Goal: Find specific page/section: Find specific page/section

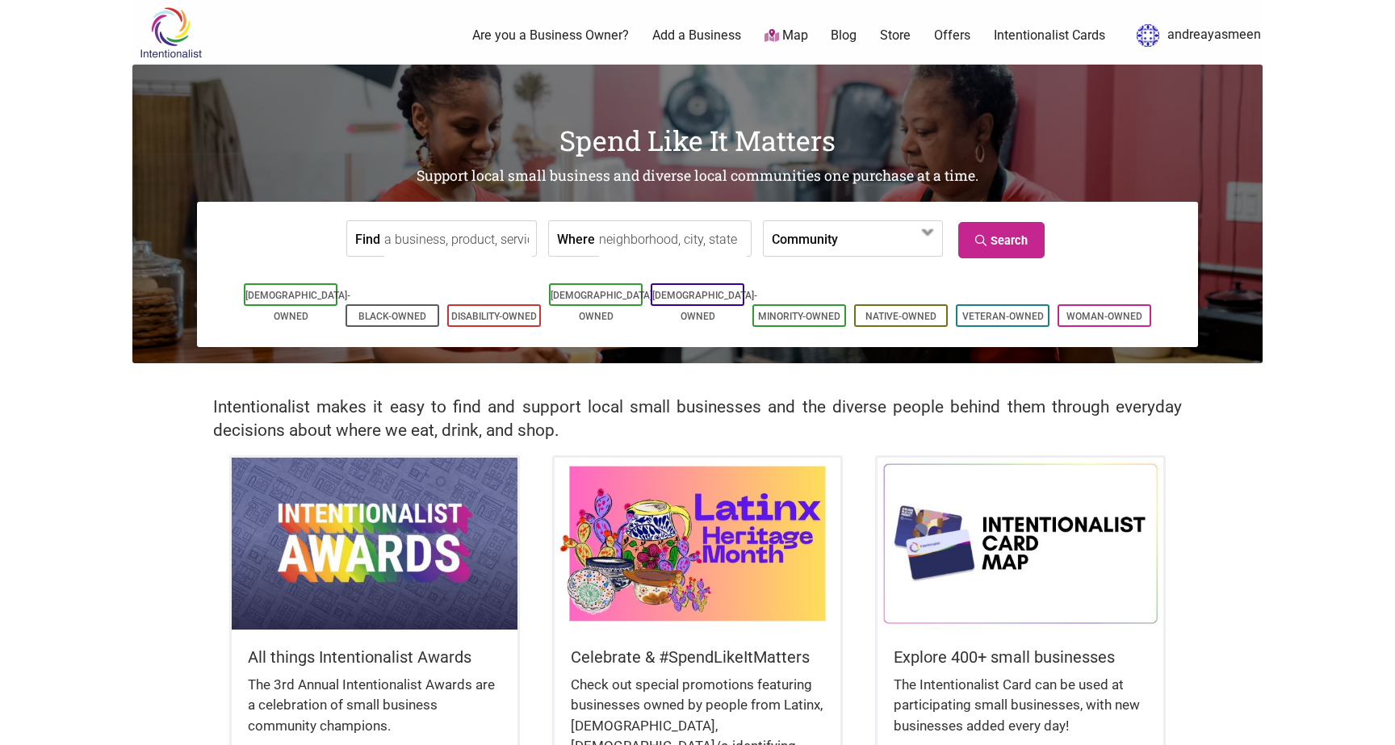
scroll to position [161, 0]
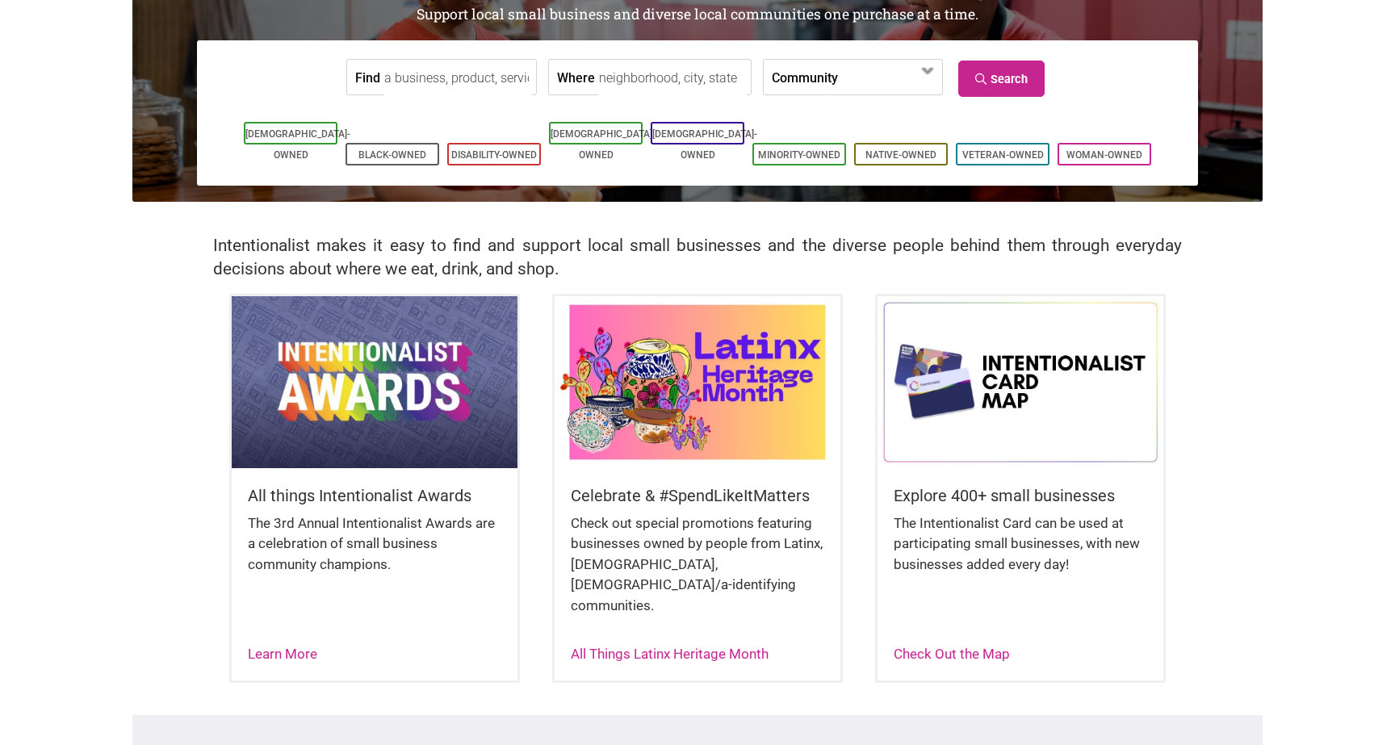
click at [676, 412] on img at bounding box center [698, 381] width 286 height 171
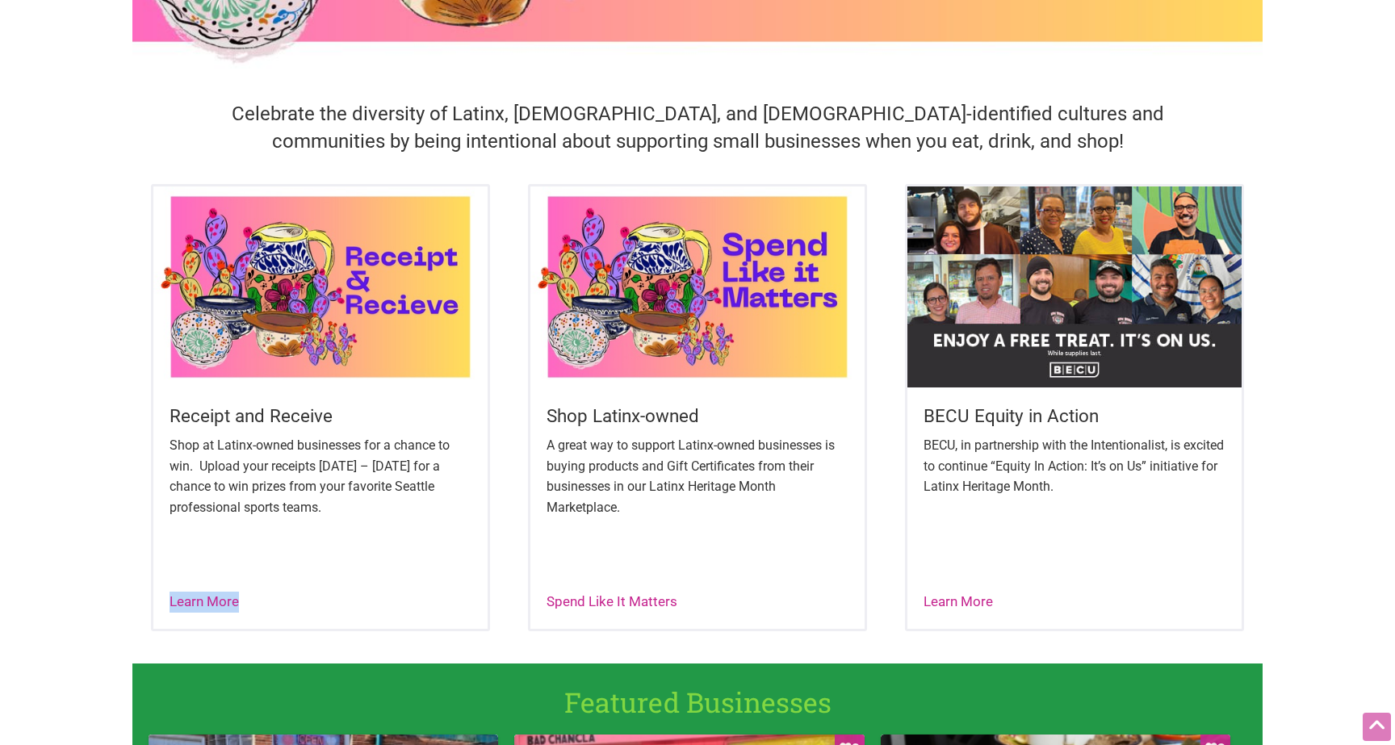
scroll to position [447, 0]
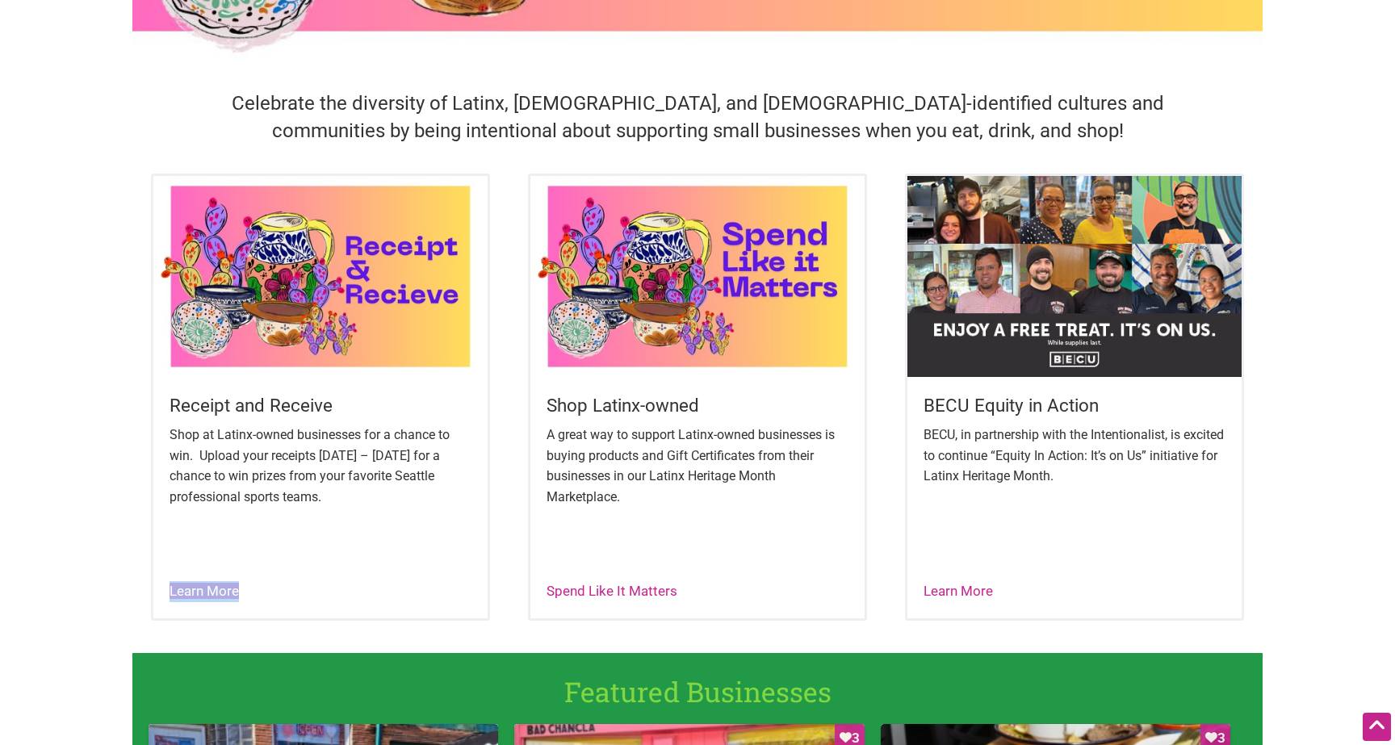
click at [224, 588] on link "Learn More" at bounding box center [204, 591] width 69 height 16
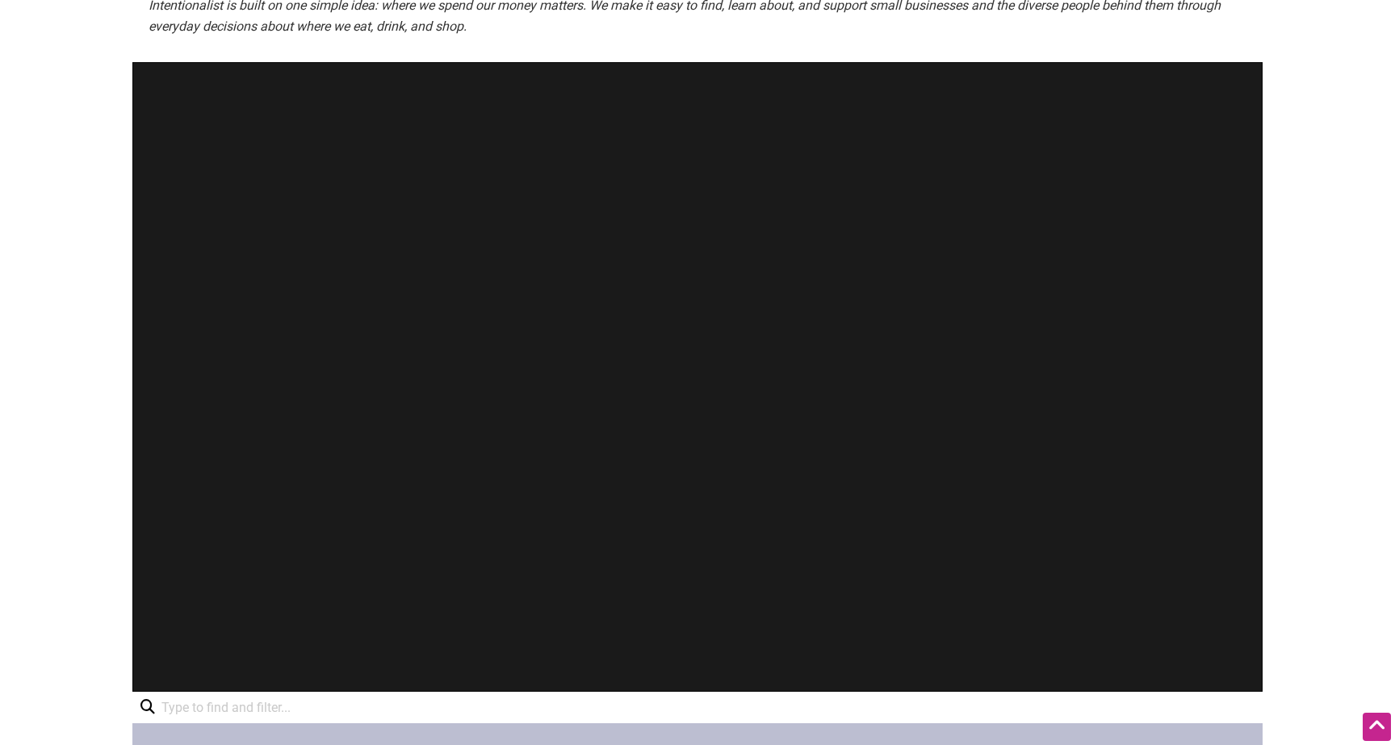
click at [899, 337] on div at bounding box center [697, 377] width 1130 height 630
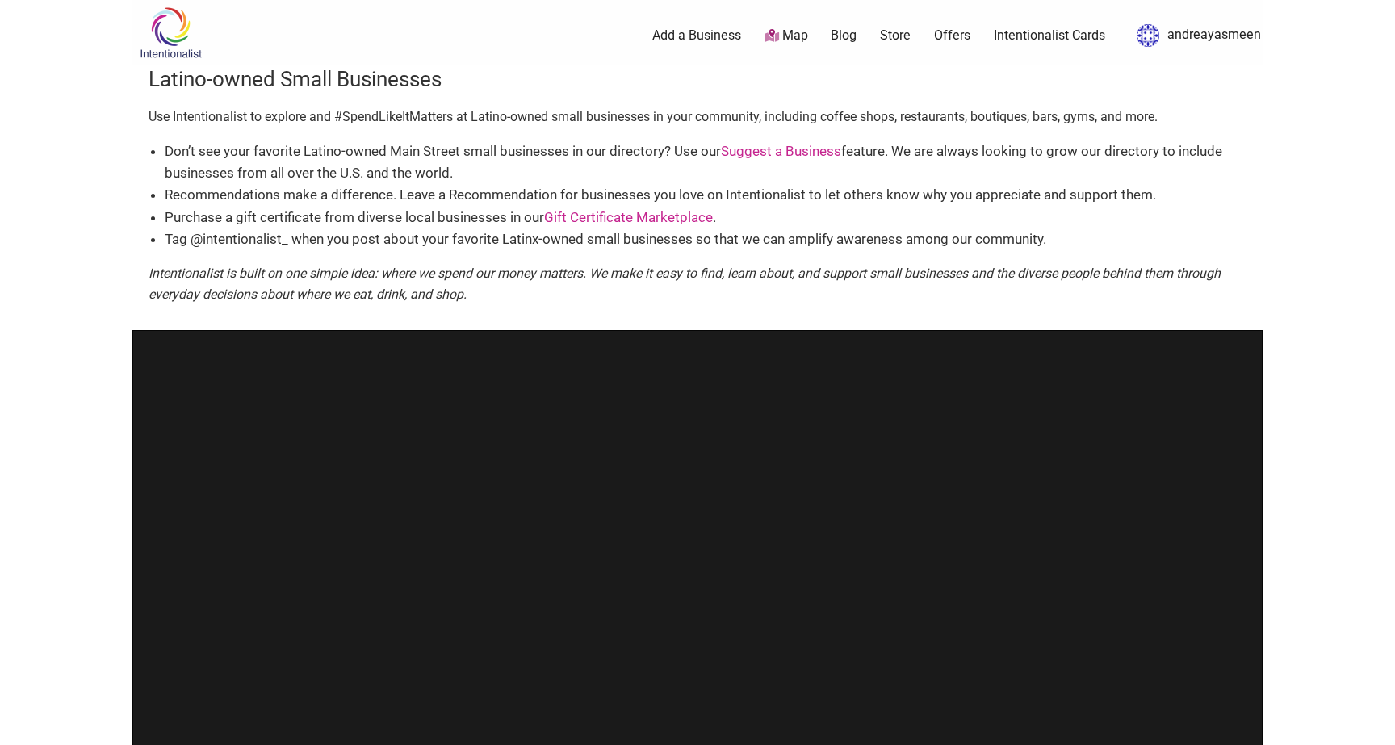
click at [172, 32] on img at bounding box center [170, 32] width 77 height 52
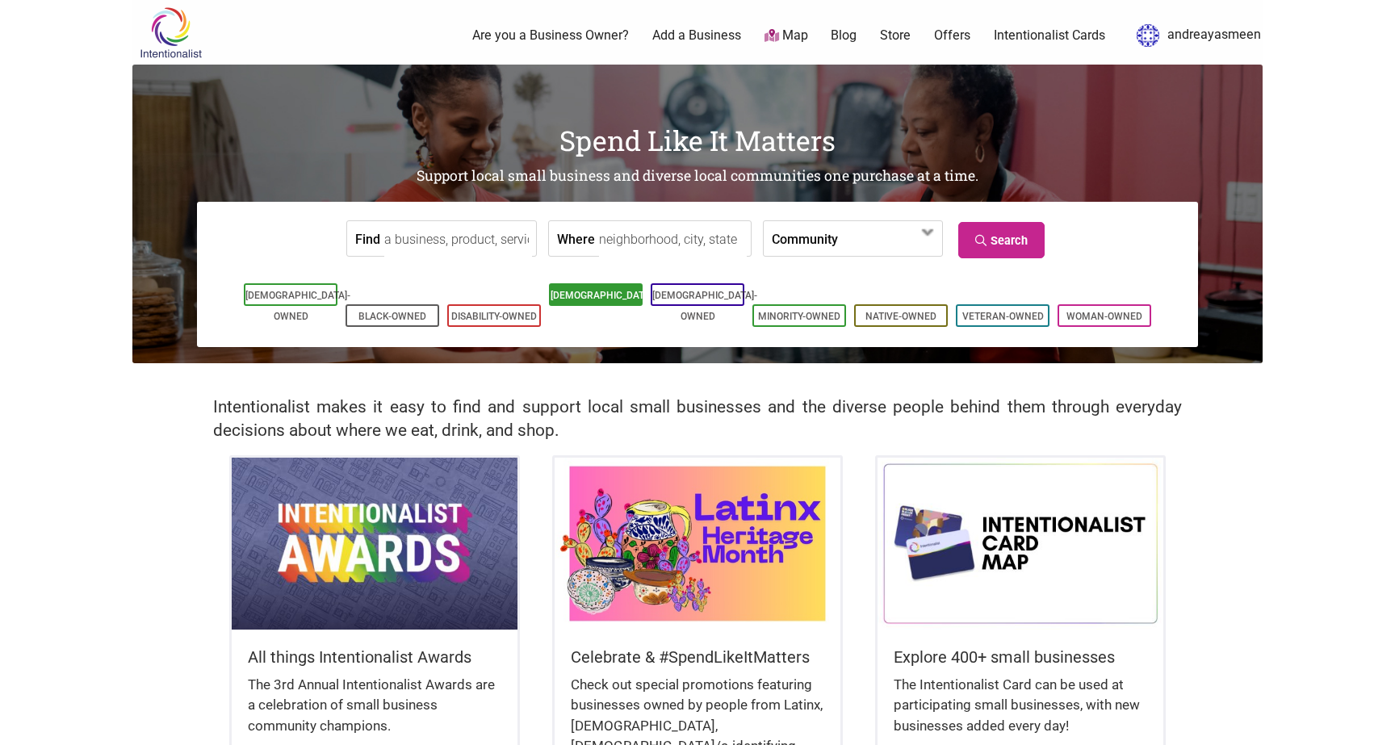
click at [611, 291] on link "[DEMOGRAPHIC_DATA]-Owned" at bounding box center [603, 306] width 105 height 32
click at [849, 241] on span at bounding box center [883, 239] width 69 height 27
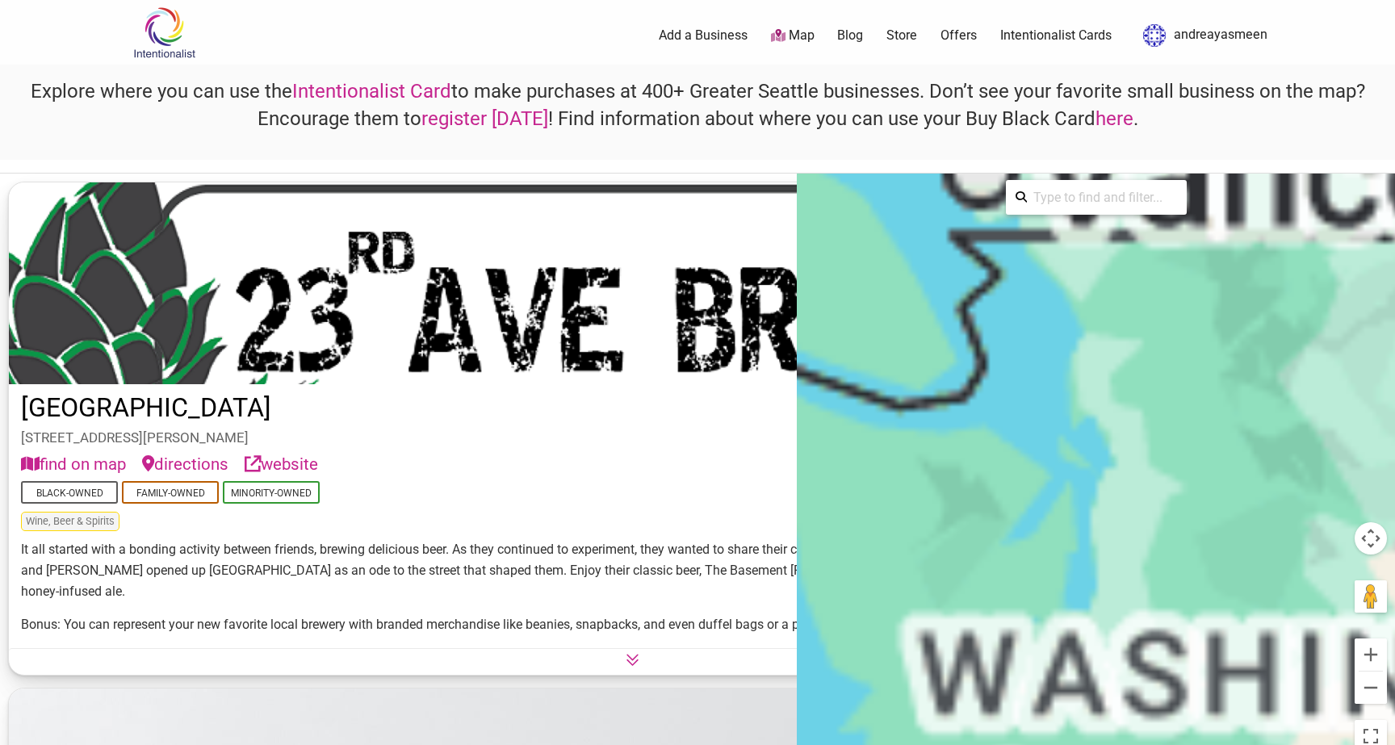
scroll to position [605, 0]
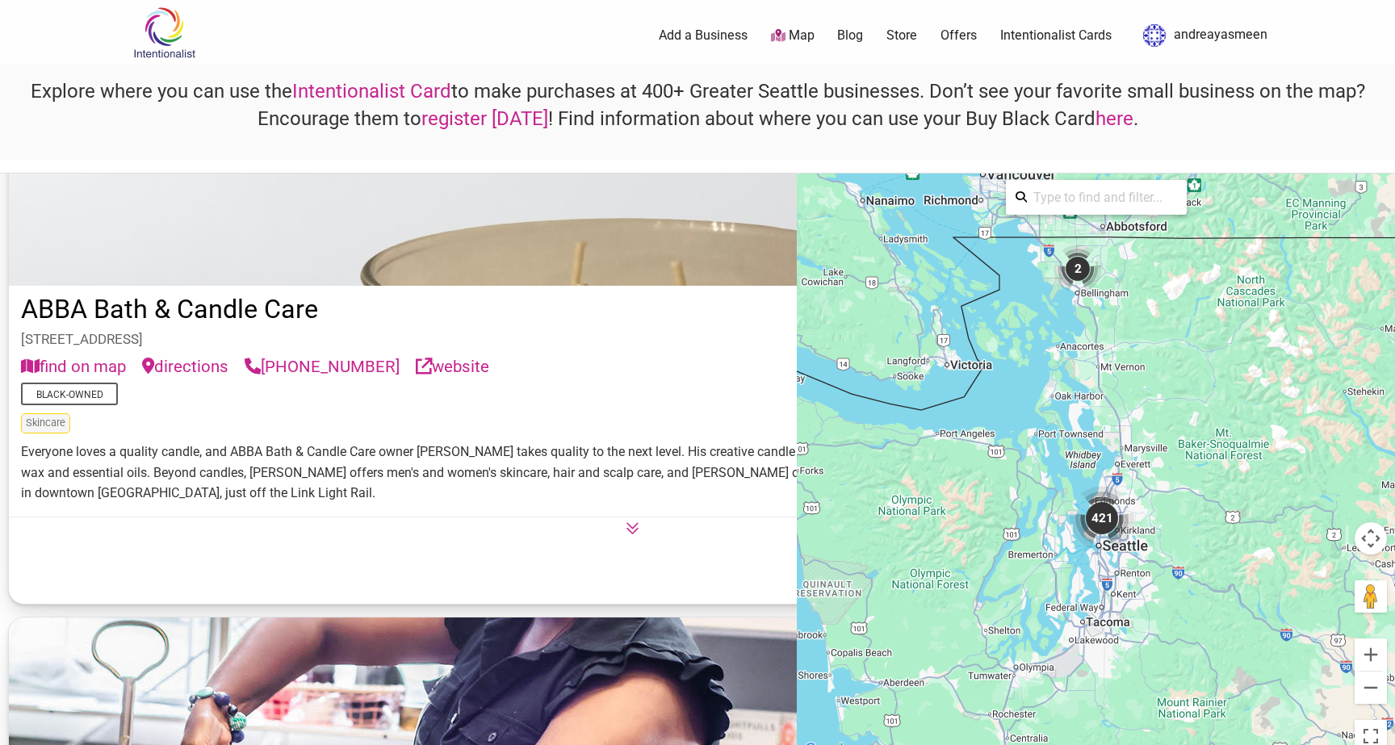
click at [1100, 516] on div "421" at bounding box center [1102, 518] width 65 height 65
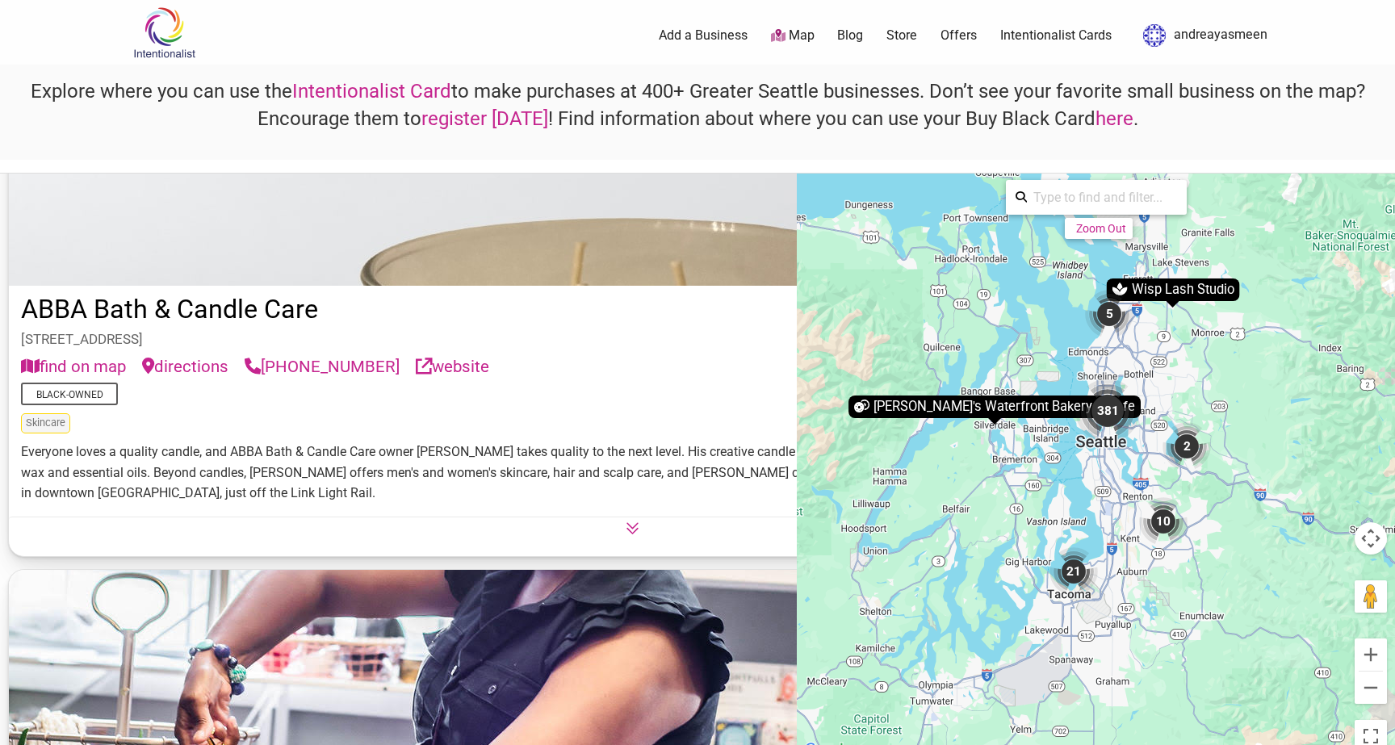
click at [1171, 290] on div "Wisp Lash Studio" at bounding box center [1172, 290] width 133 height 23
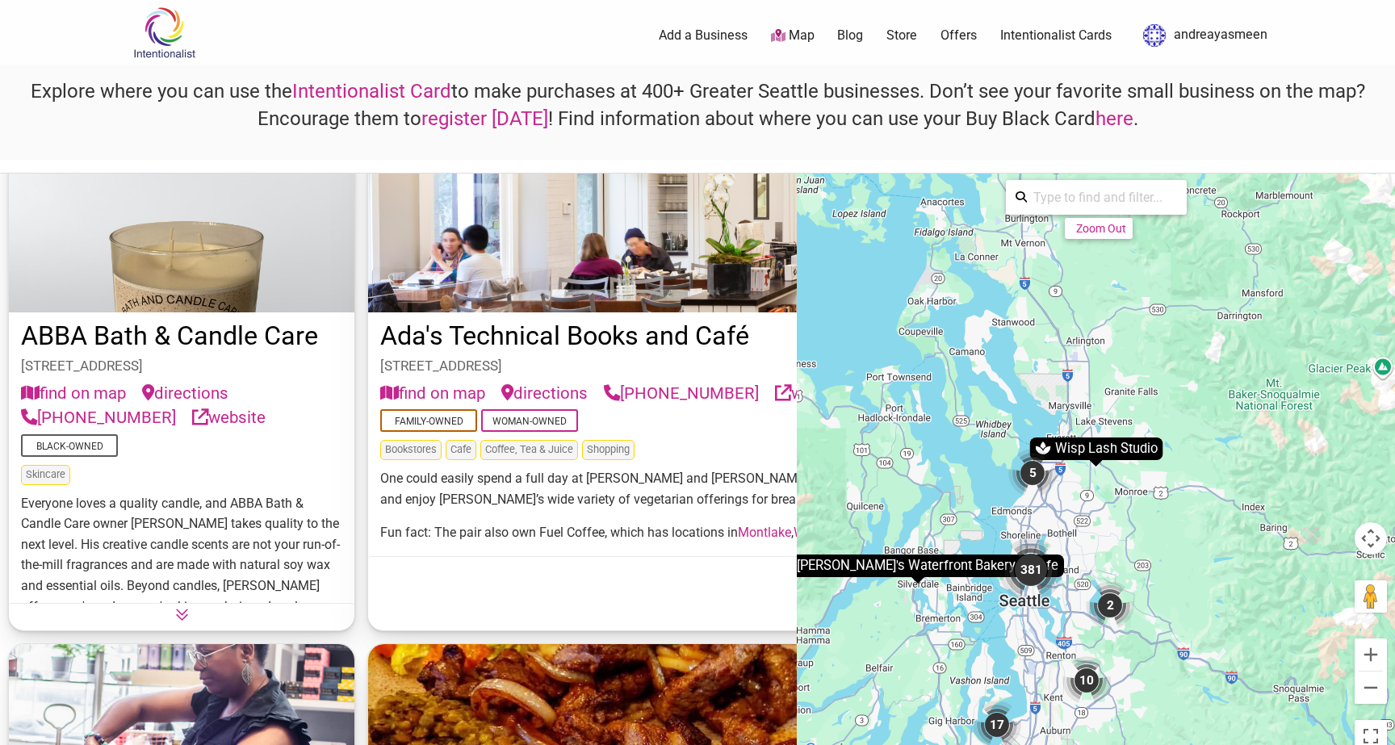
click at [1092, 446] on div "Wisp Lash Studio" at bounding box center [1095, 449] width 133 height 23
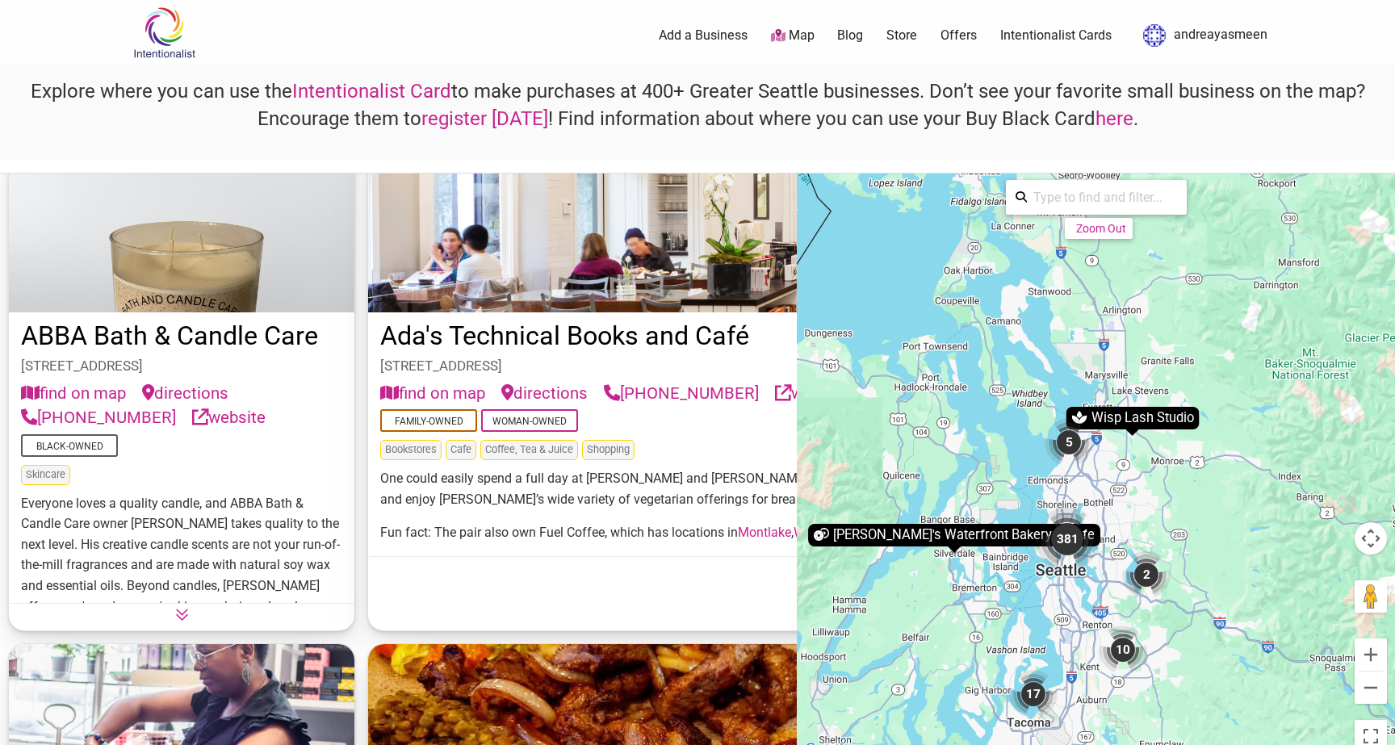
drag, startPoint x: 1095, startPoint y: 453, endPoint x: 1133, endPoint y: 422, distance: 48.8
click at [1133, 422] on div "Wisp Lash Studio" at bounding box center [1132, 418] width 133 height 23
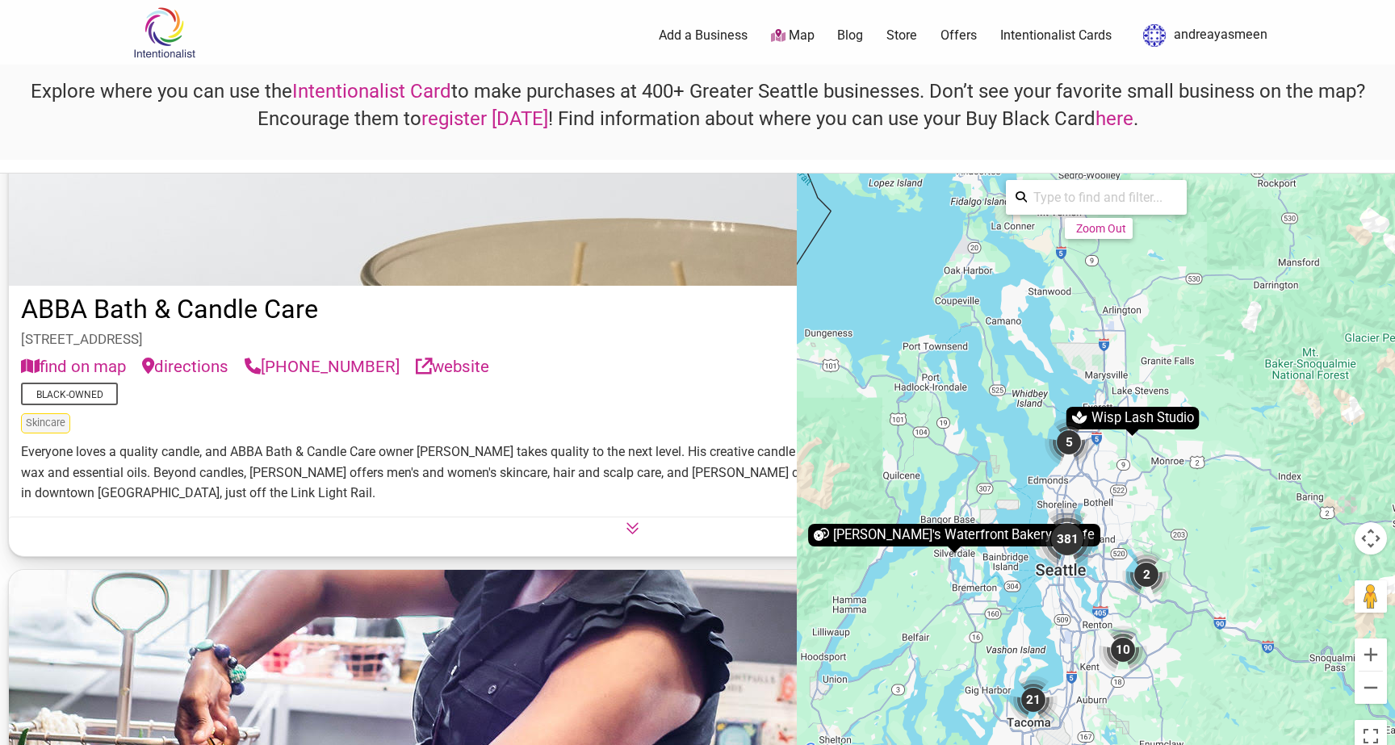
click at [1127, 446] on div "To activate drag with keyboard, press Alt + Enter. Once in keyboard drag state,…" at bounding box center [1096, 467] width 598 height 587
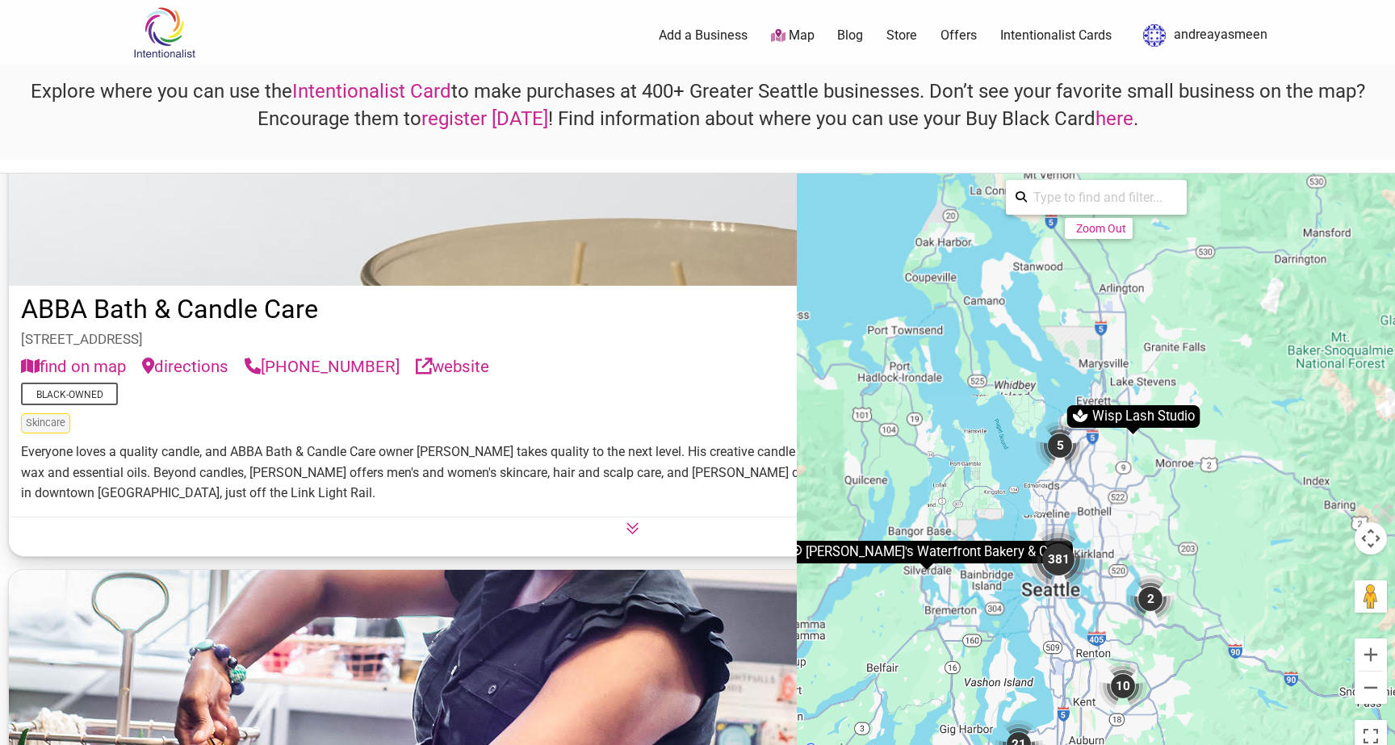
click at [1127, 446] on div "To activate drag with keyboard, press Alt + Enter. Once in keyboard drag state,…" at bounding box center [1096, 467] width 598 height 587
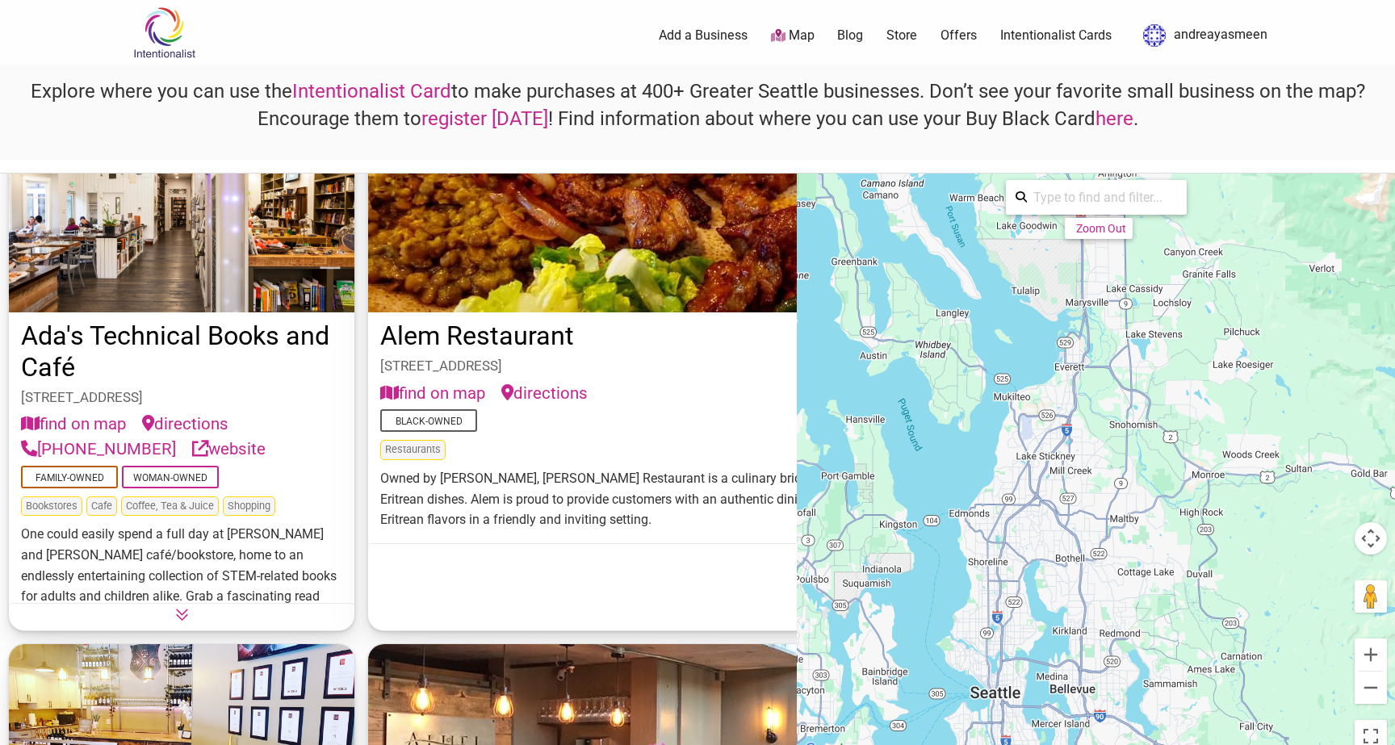
click at [1150, 438] on div "To activate drag with keyboard, press Alt + Enter. Once in keyboard drag state,…" at bounding box center [1096, 467] width 598 height 587
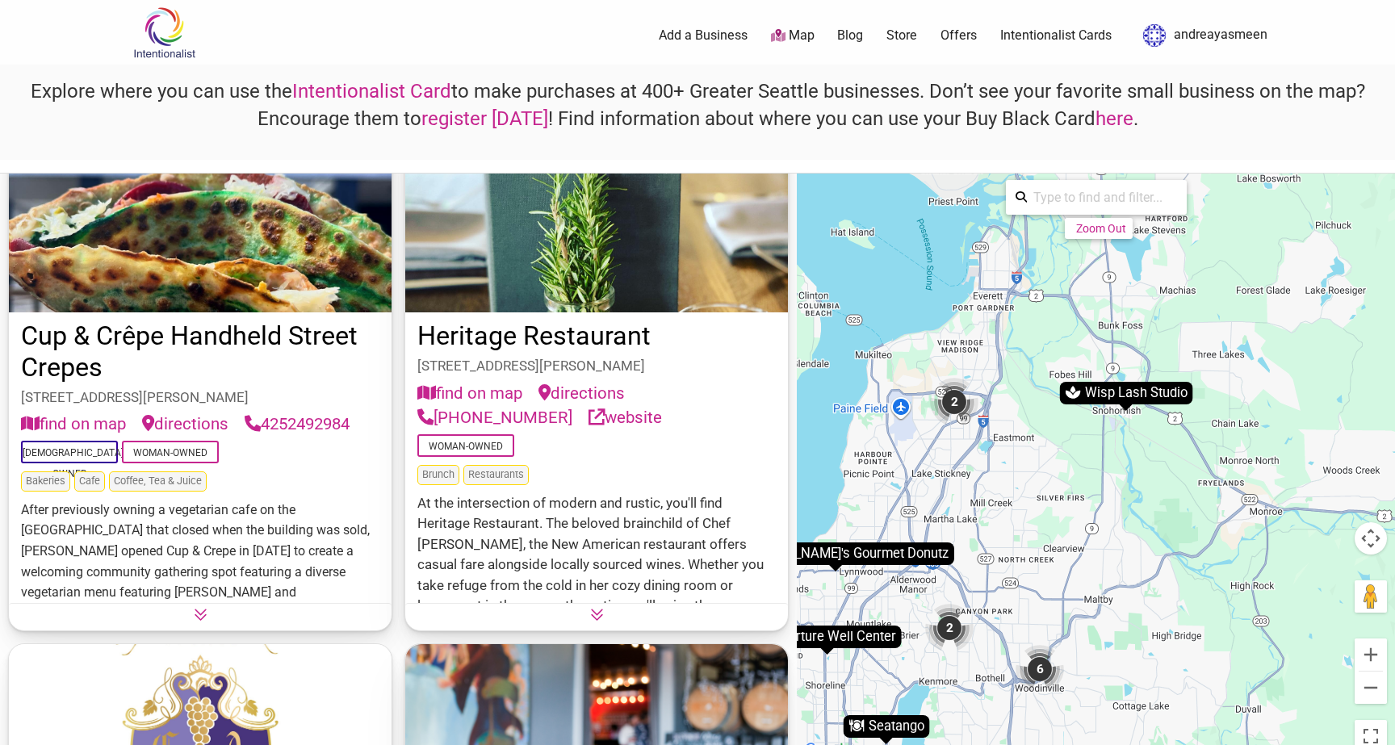
click at [1114, 392] on div "Wisp Lash Studio" at bounding box center [1125, 393] width 133 height 23
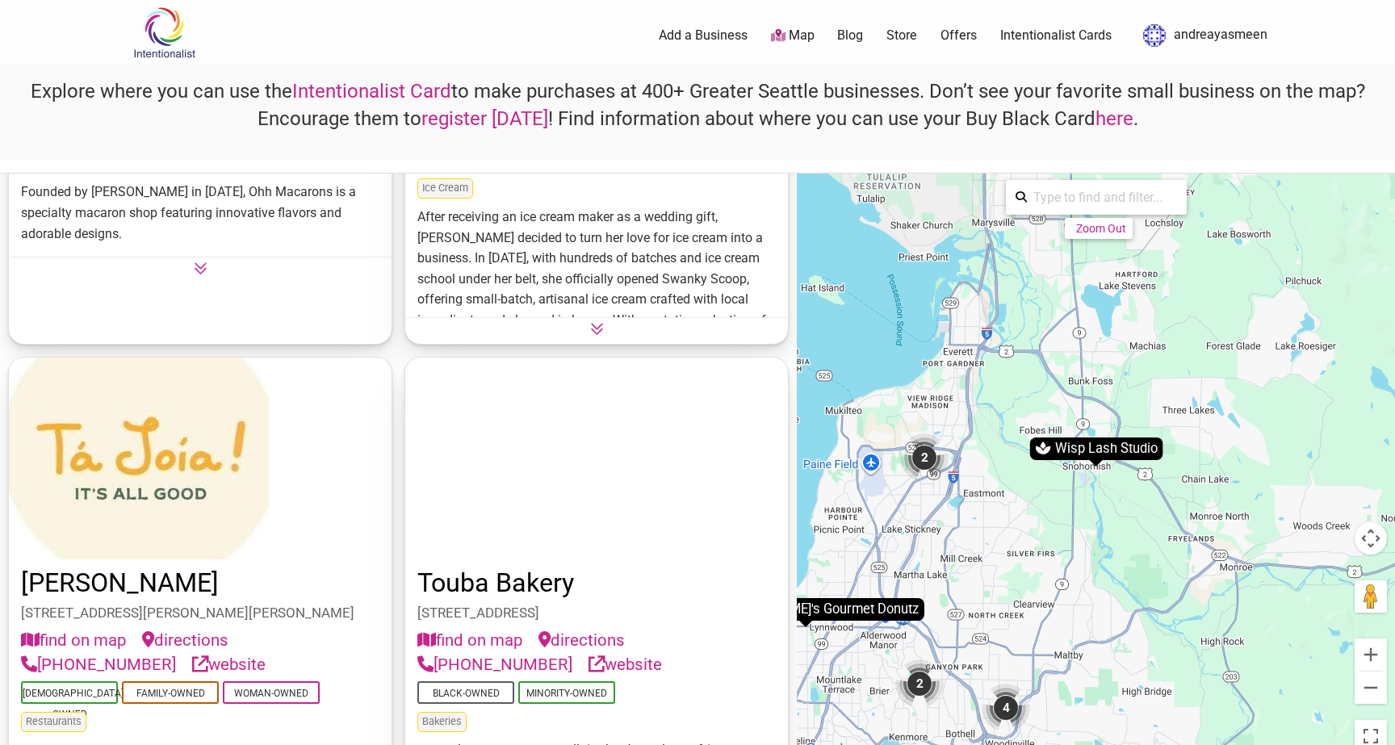
scroll to position [1427, 0]
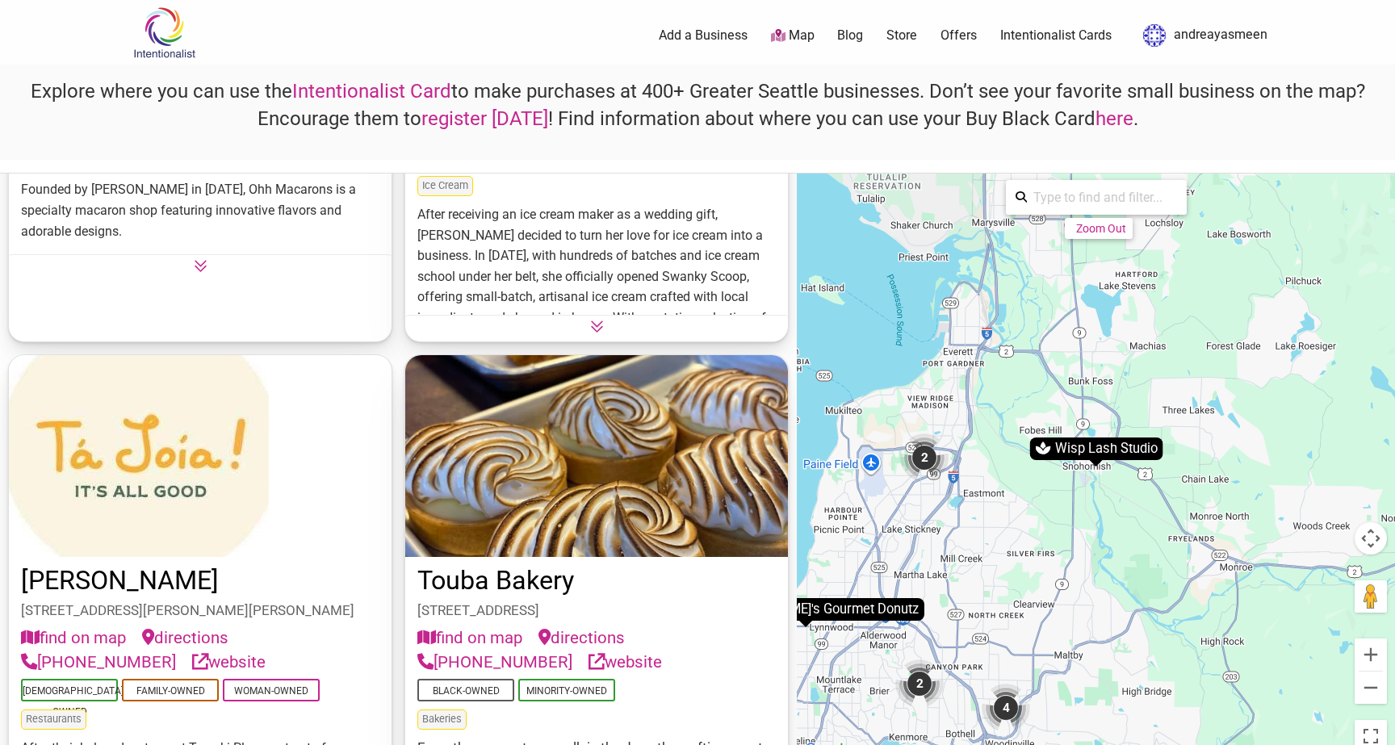
click at [1085, 450] on div "Wisp Lash Studio" at bounding box center [1095, 449] width 133 height 23
click at [927, 463] on div "2" at bounding box center [924, 458] width 48 height 48
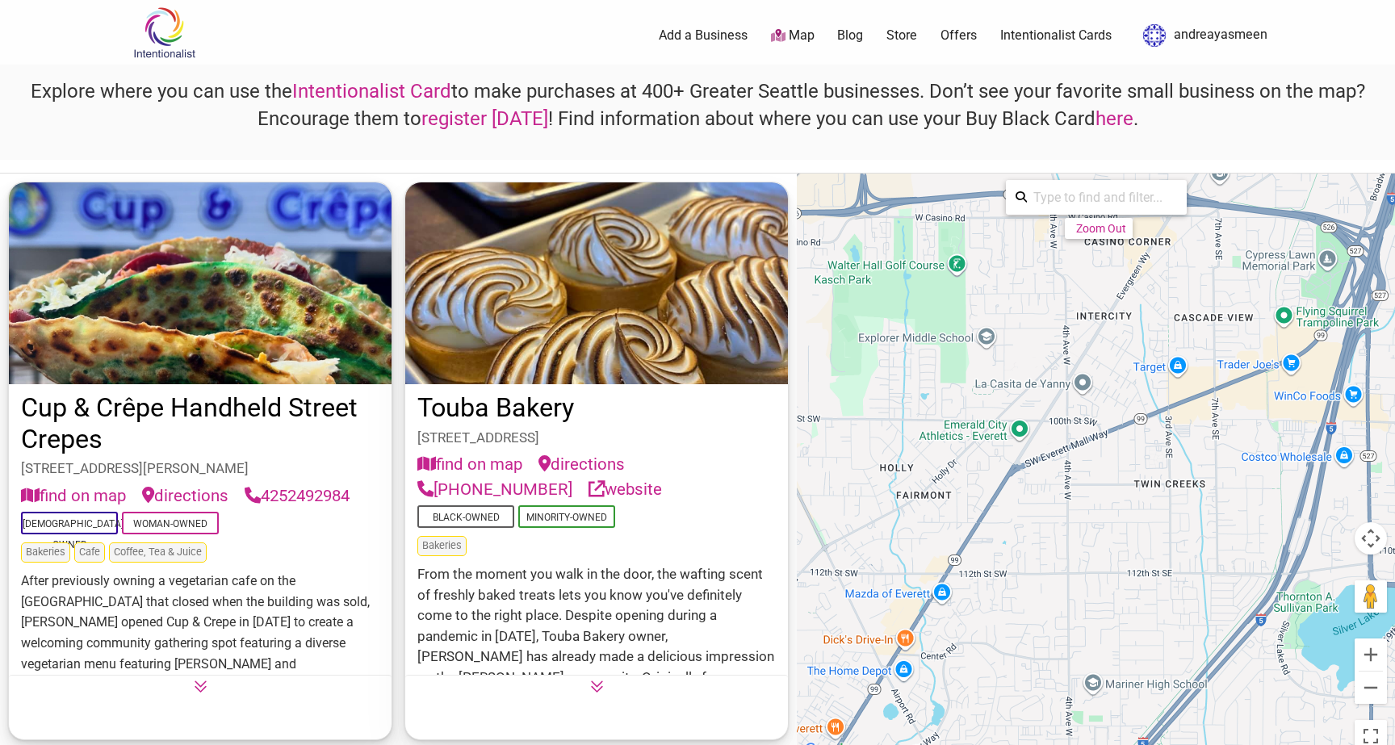
scroll to position [0, 0]
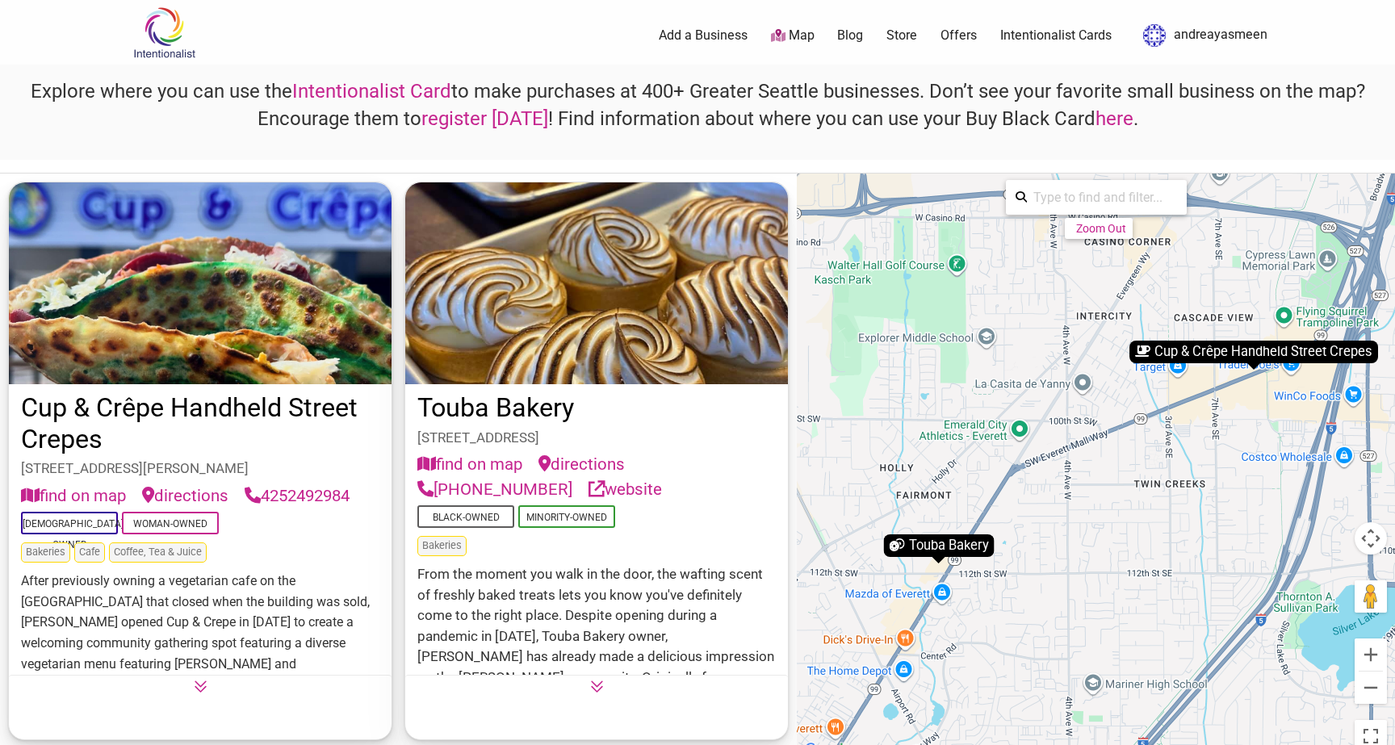
click at [1237, 354] on div "Cup & Crêpe Handheld Street Crepes" at bounding box center [1253, 352] width 249 height 23
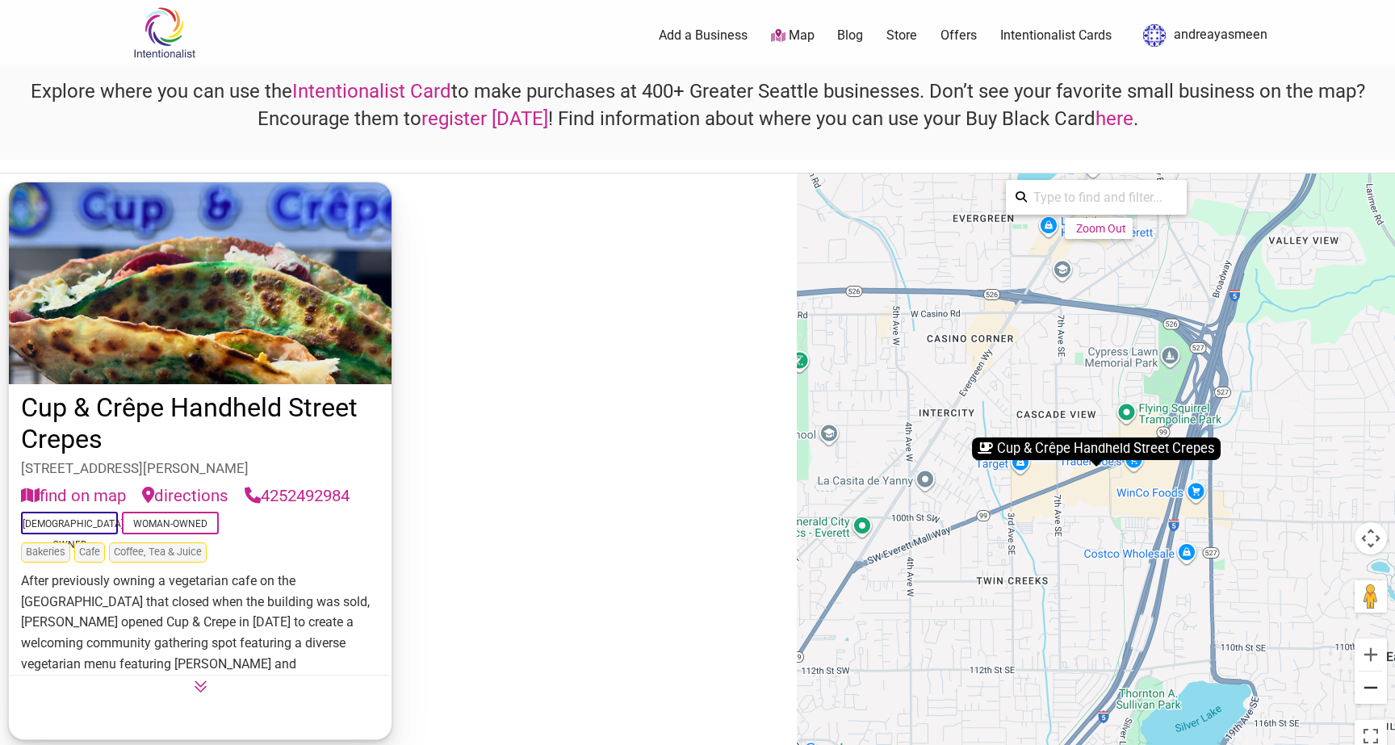
click at [1382, 690] on button "Zoom out" at bounding box center [1371, 688] width 32 height 32
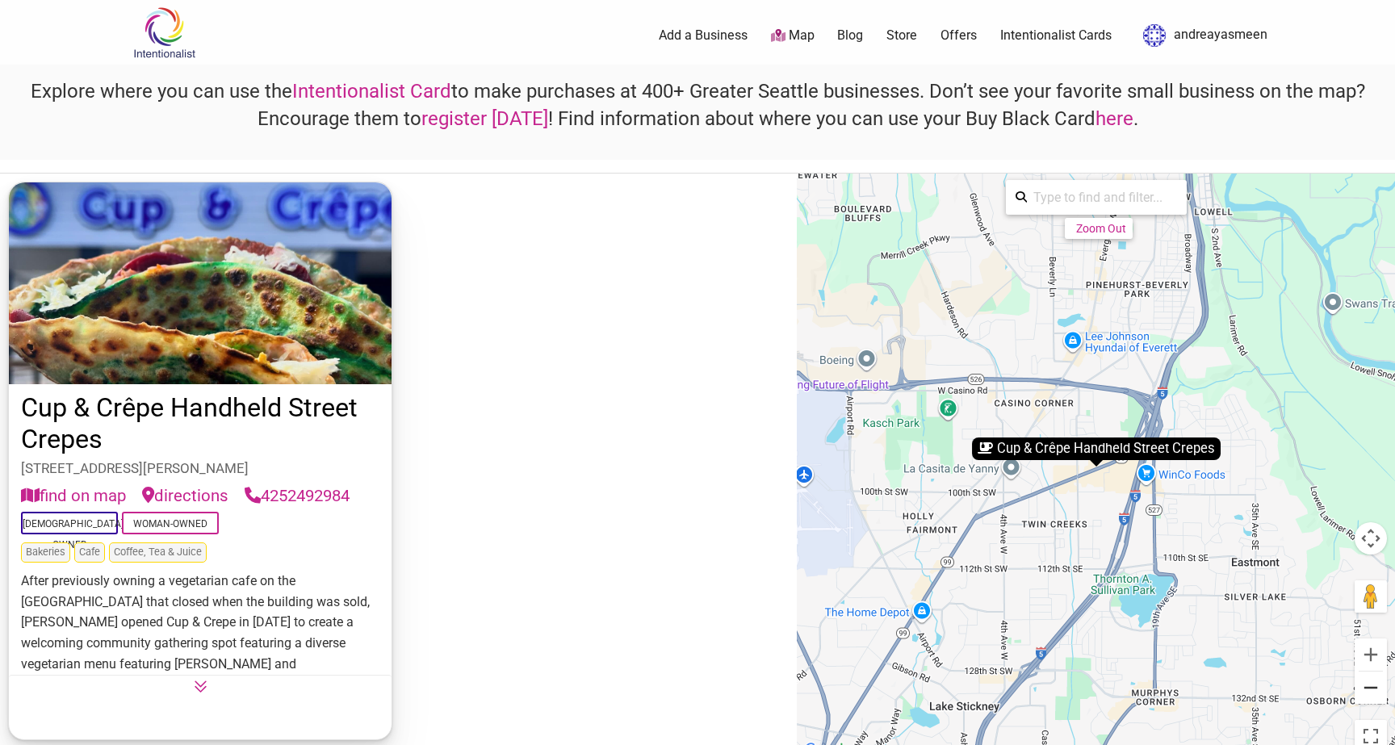
click at [1382, 690] on button "Zoom out" at bounding box center [1371, 688] width 32 height 32
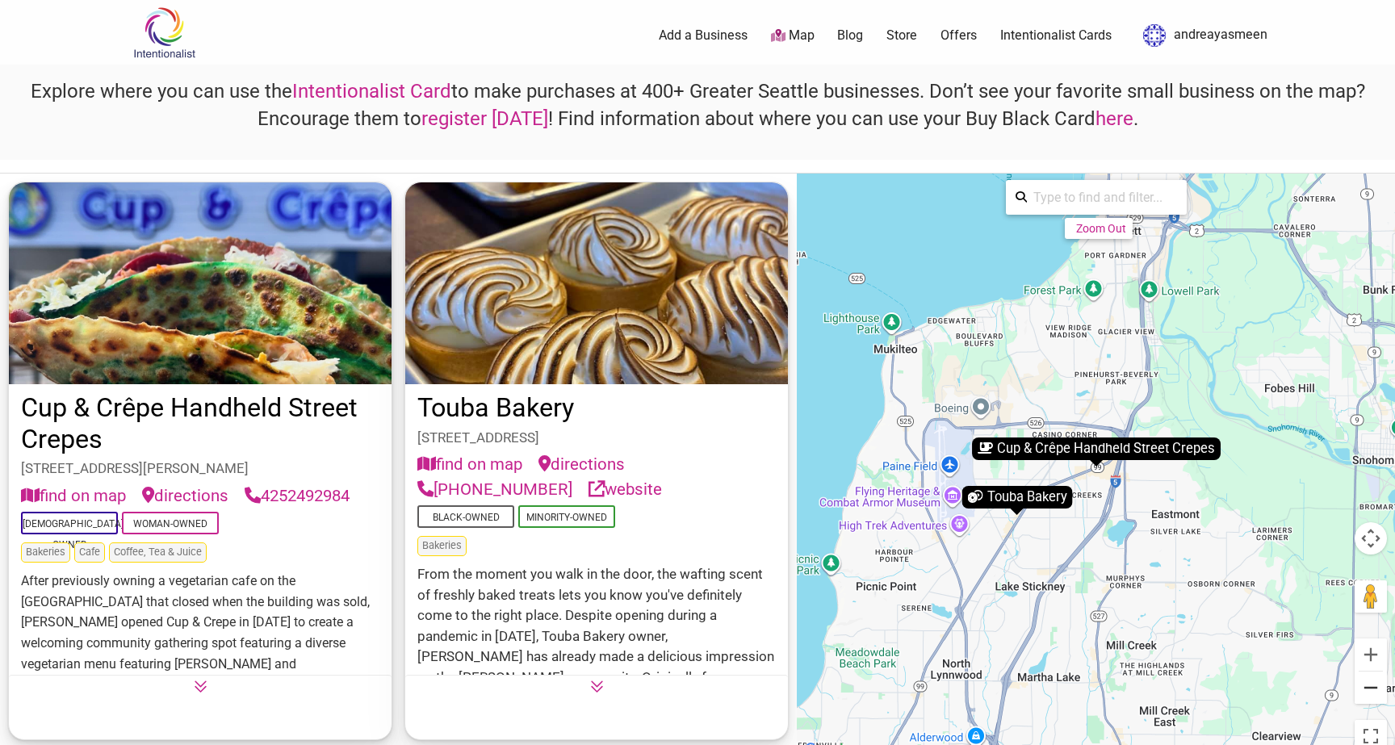
click at [1381, 689] on button "Zoom out" at bounding box center [1371, 688] width 32 height 32
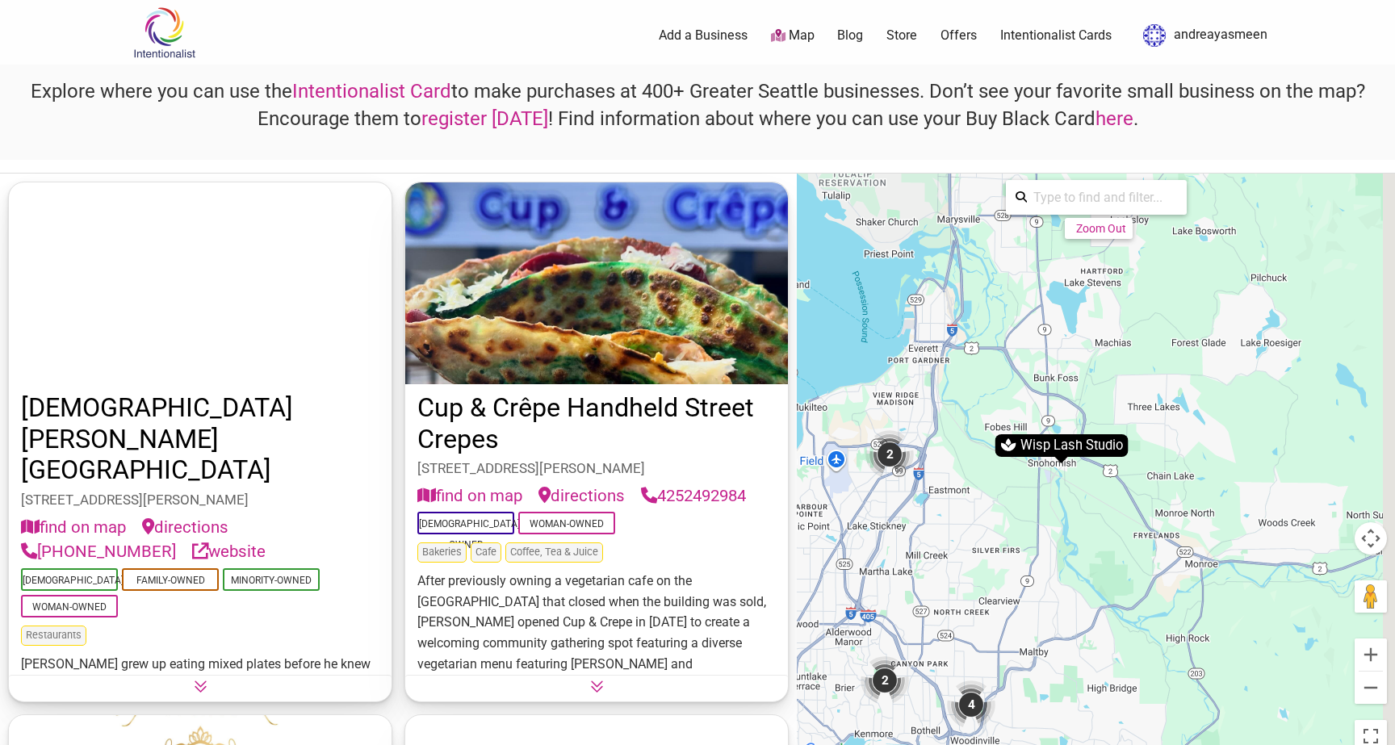
drag, startPoint x: 1311, startPoint y: 483, endPoint x: 1108, endPoint y: 483, distance: 203.4
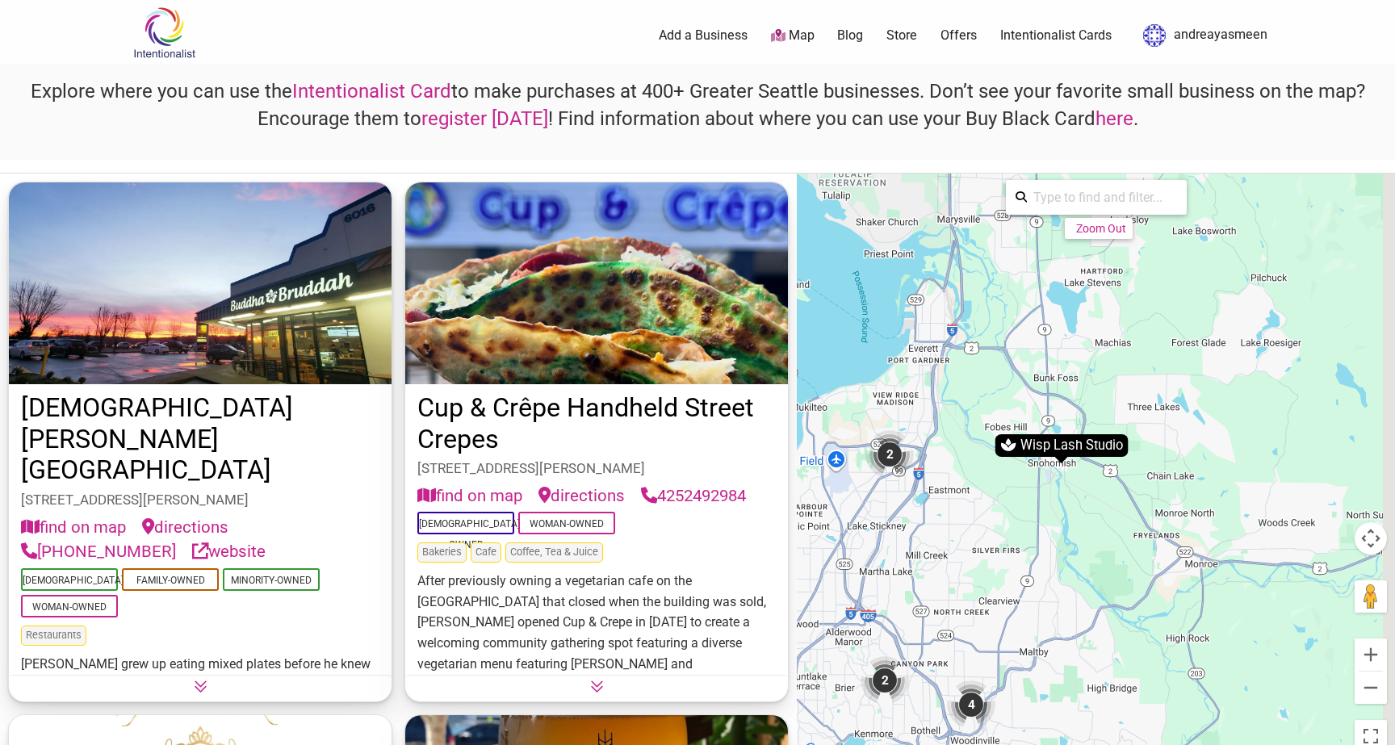
click at [1108, 483] on div "To navigate, press the arrow keys. To activate drag with keyboard, press Alt + …" at bounding box center [1096, 467] width 598 height 587
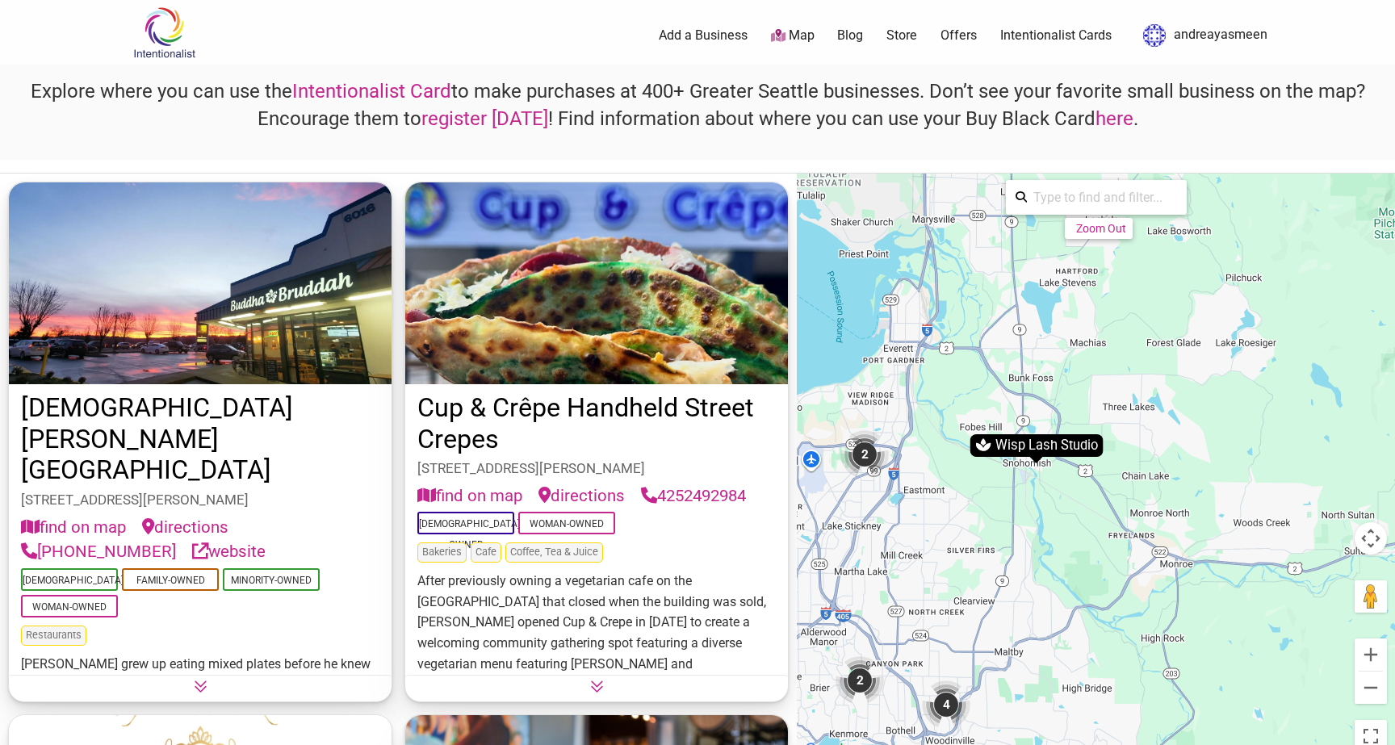
click at [1066, 455] on div "Wisp Lash Studio" at bounding box center [1036, 445] width 133 height 23
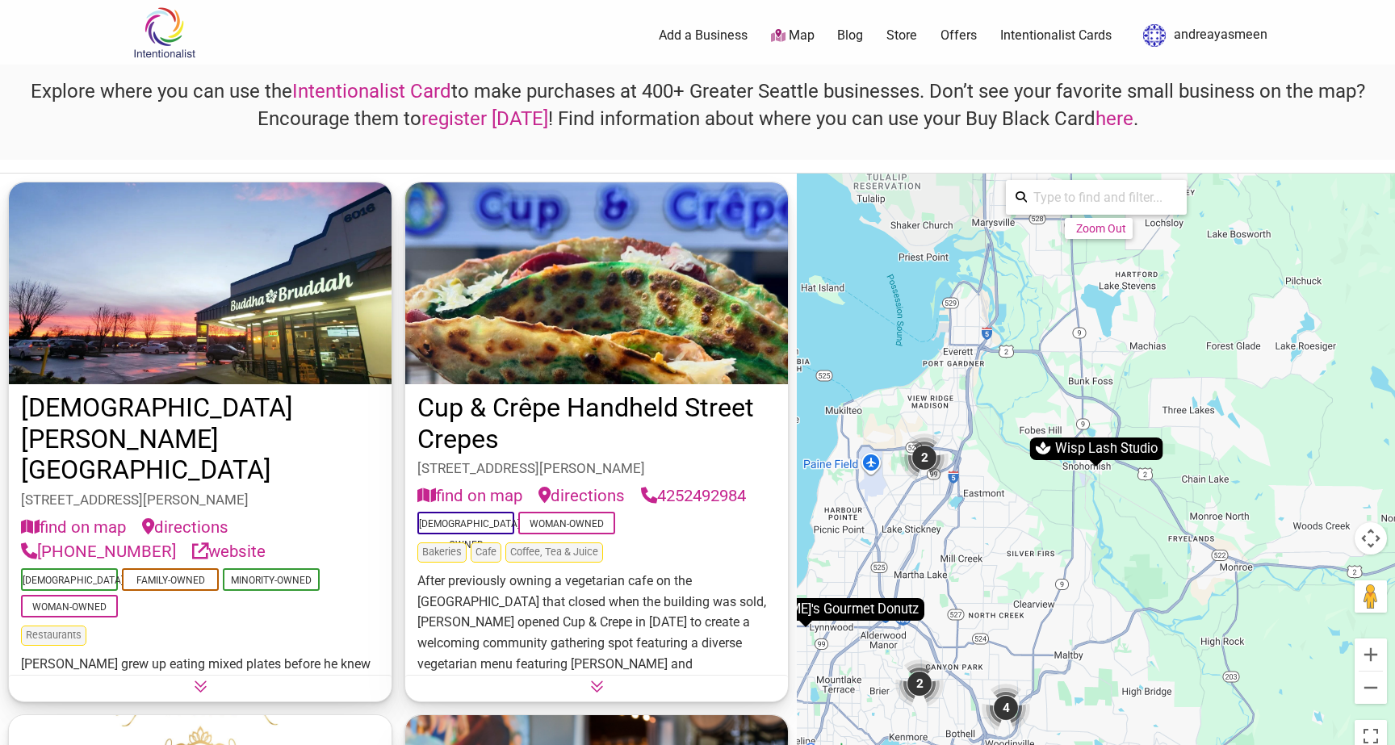
click at [1076, 447] on div "Wisp Lash Studio" at bounding box center [1095, 449] width 133 height 23
click at [1057, 449] on div "Wisp Lash Studio" at bounding box center [1095, 449] width 133 height 23
click at [1038, 449] on img "Wisp Lash Studio" at bounding box center [1043, 448] width 16 height 16
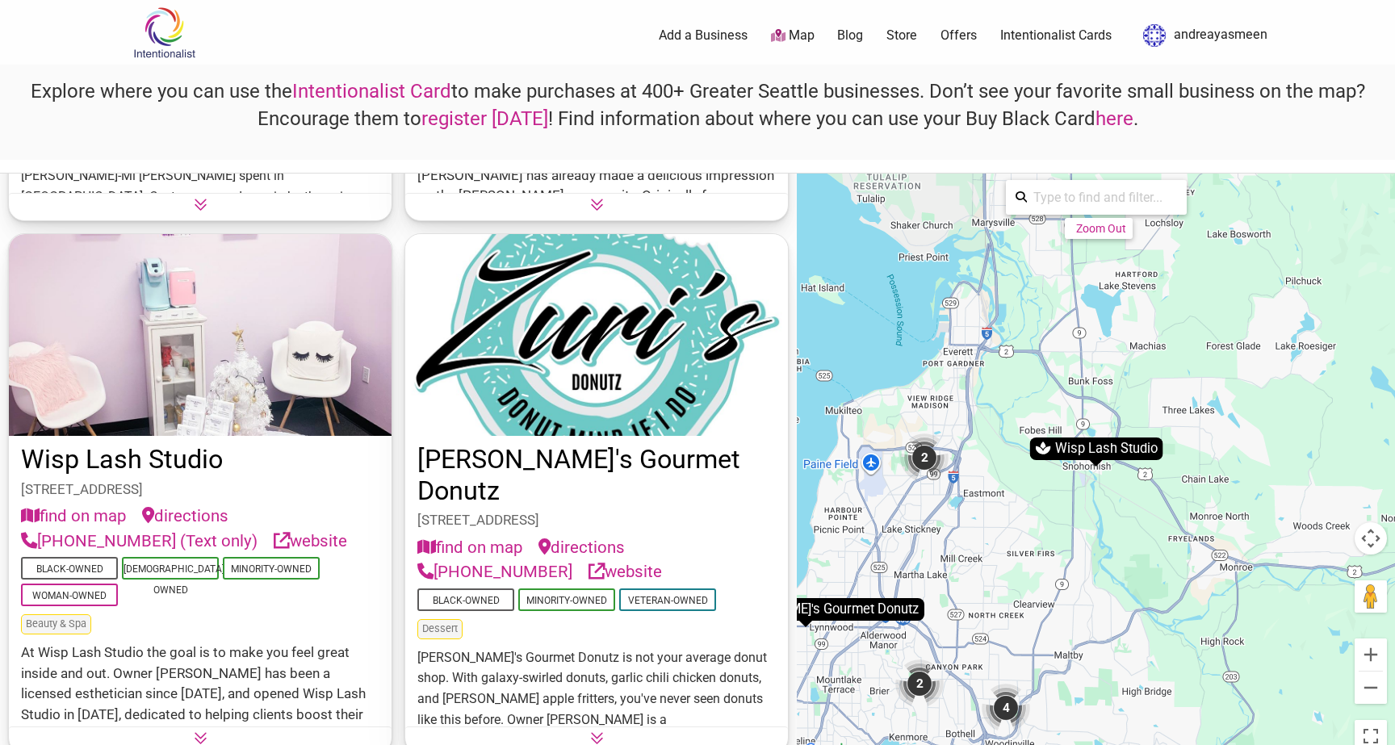
click at [274, 734] on button at bounding box center [200, 736] width 383 height 19
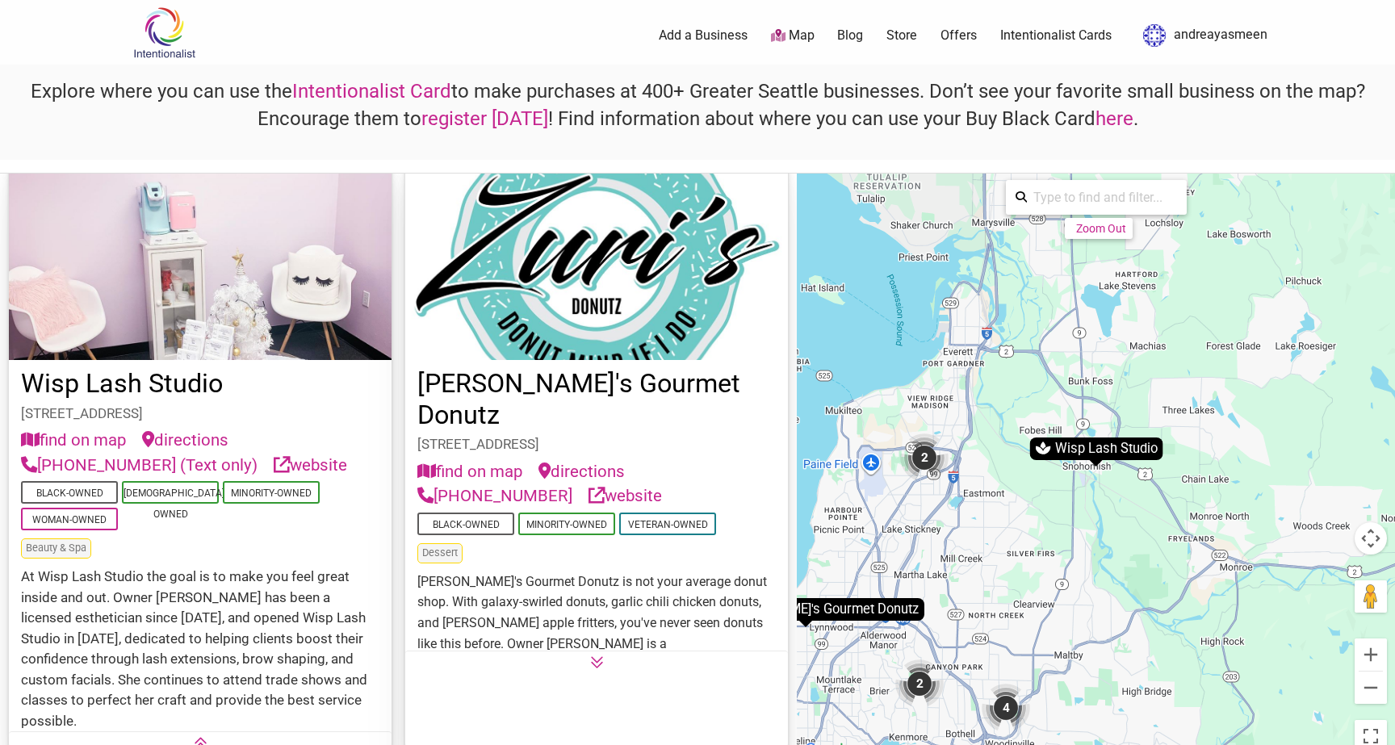
scroll to position [2156, 0]
click at [139, 379] on link "Wisp Lash Studio" at bounding box center [122, 384] width 202 height 31
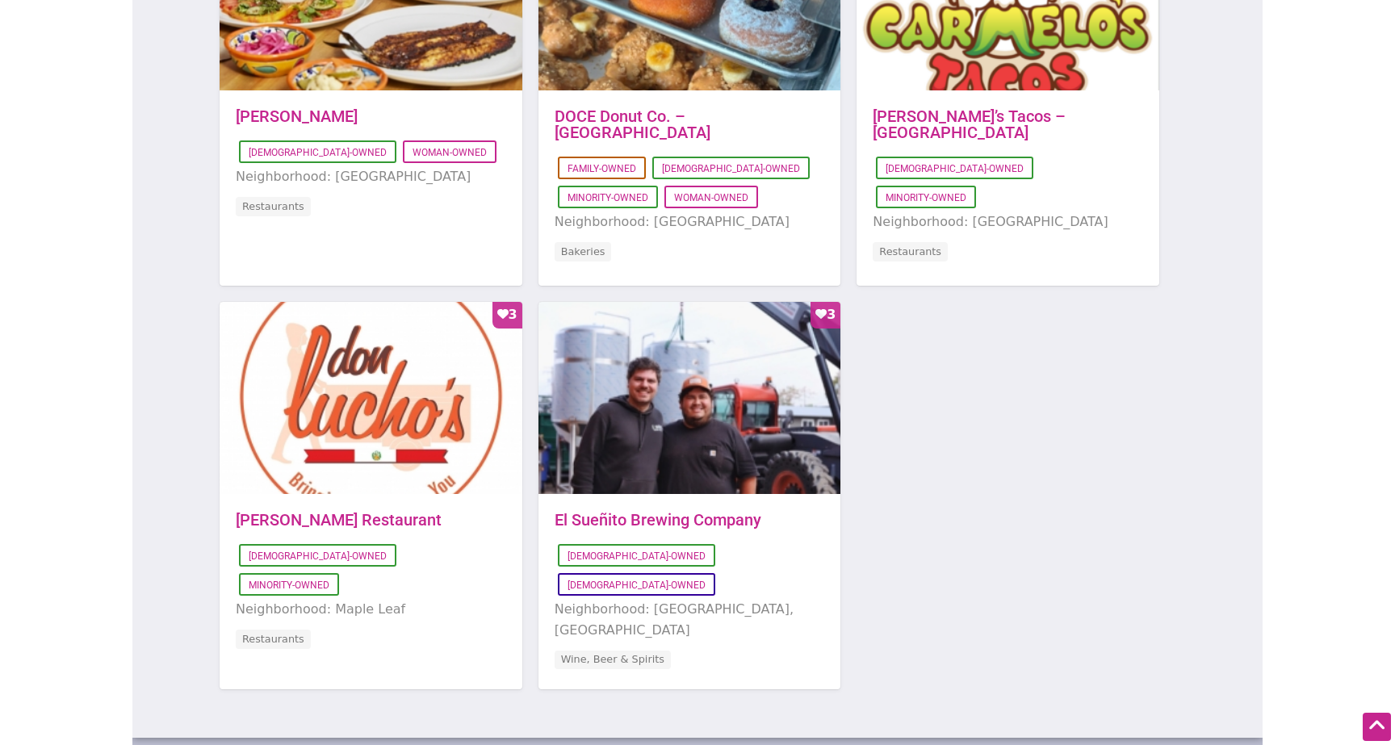
scroll to position [1318, 0]
